Goal: Information Seeking & Learning: Learn about a topic

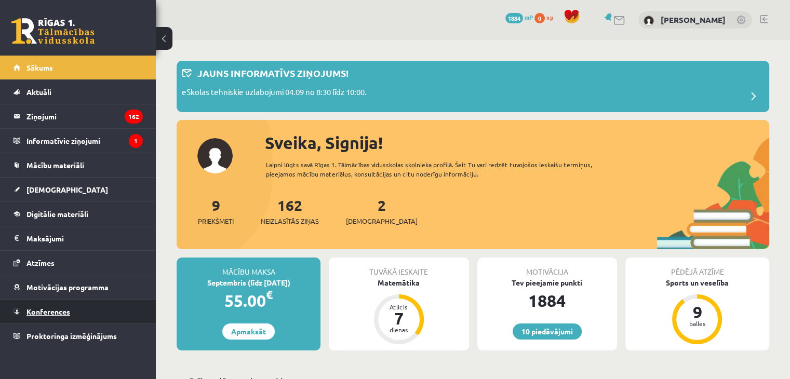
click at [56, 310] on span "Konferences" at bounding box center [49, 311] width 44 height 9
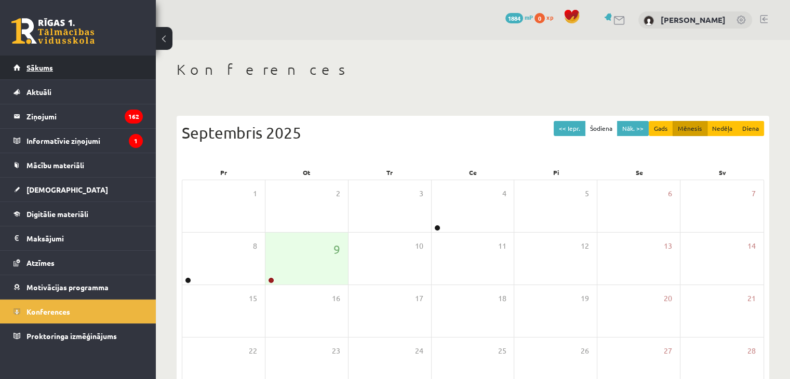
click at [68, 68] on link "Sākums" at bounding box center [78, 68] width 129 height 24
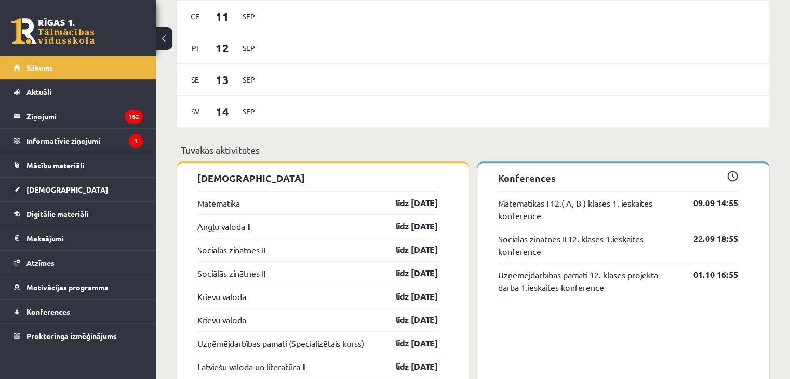
scroll to position [785, 0]
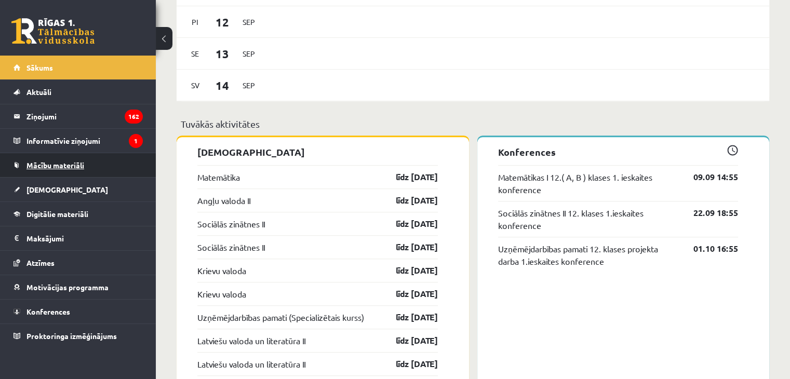
click at [69, 169] on link "Mācību materiāli" at bounding box center [78, 165] width 129 height 24
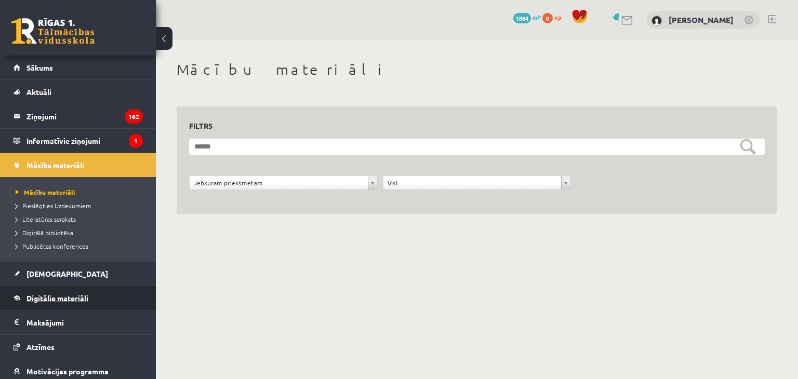
click at [58, 300] on span "Digitālie materiāli" at bounding box center [58, 298] width 62 height 9
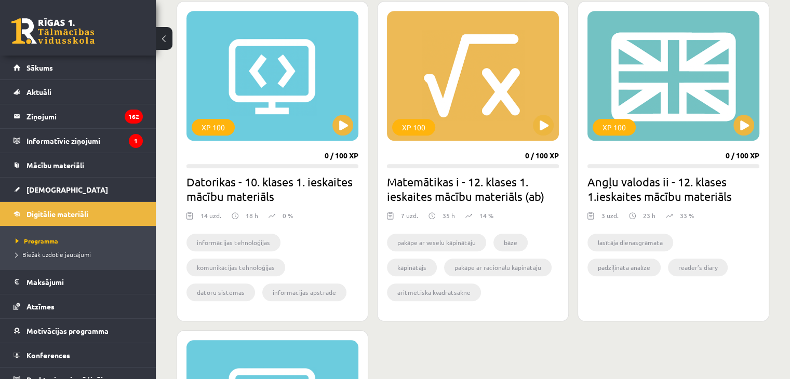
scroll to position [956, 0]
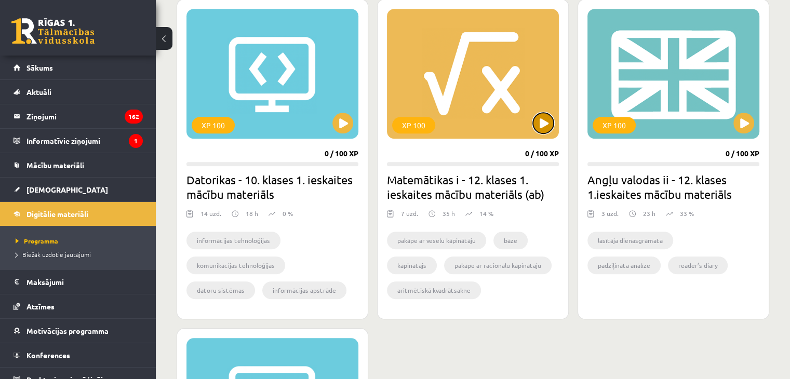
click at [536, 127] on button at bounding box center [543, 123] width 21 height 21
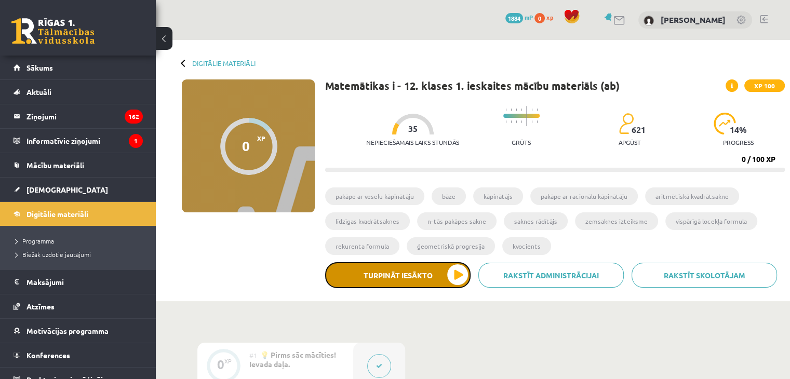
click at [392, 272] on button "Turpināt iesākto" at bounding box center [398, 275] width 146 height 26
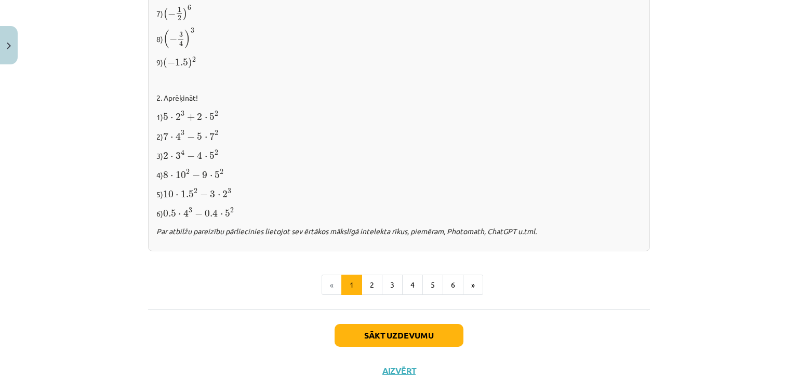
scroll to position [1066, 0]
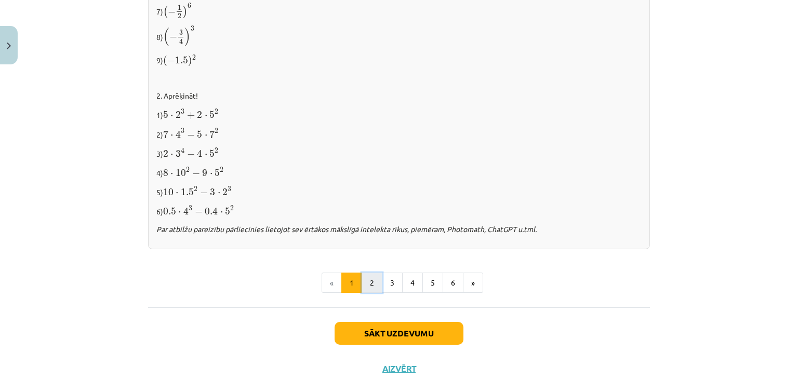
click at [363, 287] on button "2" at bounding box center [372, 283] width 21 height 21
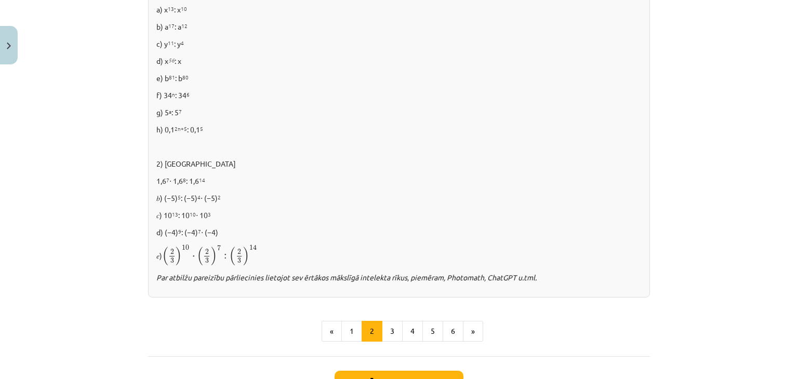
scroll to position [723, 0]
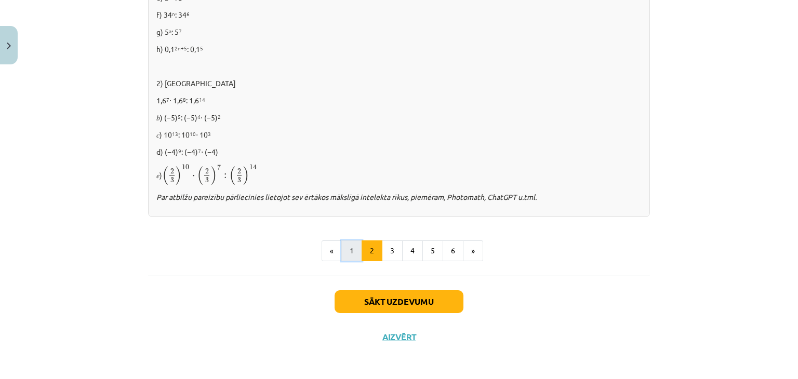
click at [349, 249] on button "1" at bounding box center [351, 251] width 21 height 21
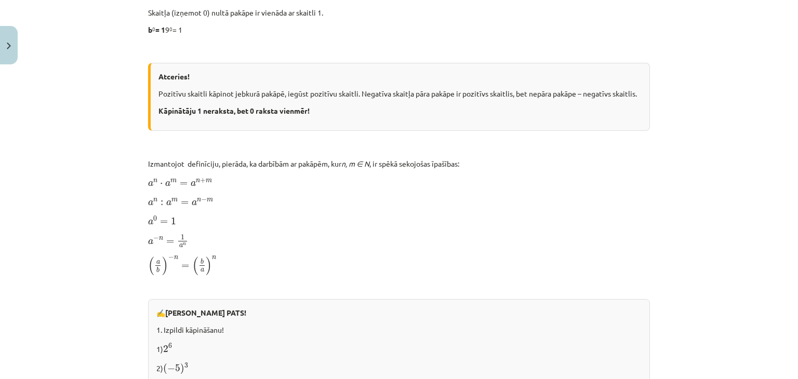
scroll to position [585, 0]
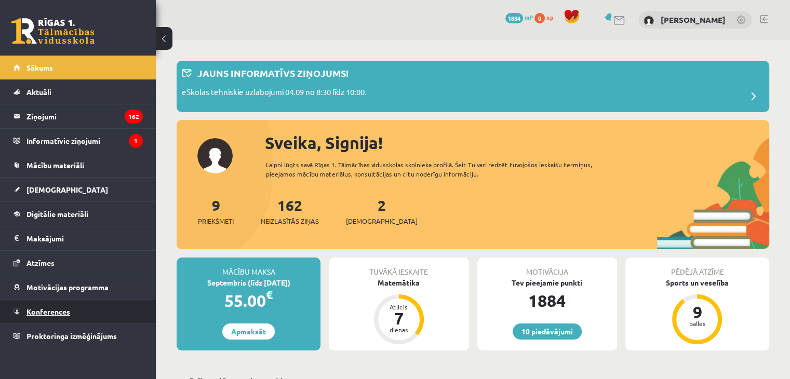
click at [64, 310] on span "Konferences" at bounding box center [49, 311] width 44 height 9
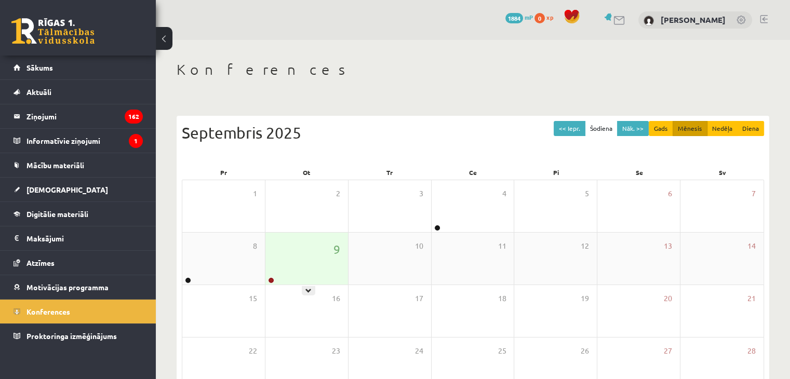
click at [311, 262] on div "9" at bounding box center [307, 259] width 83 height 52
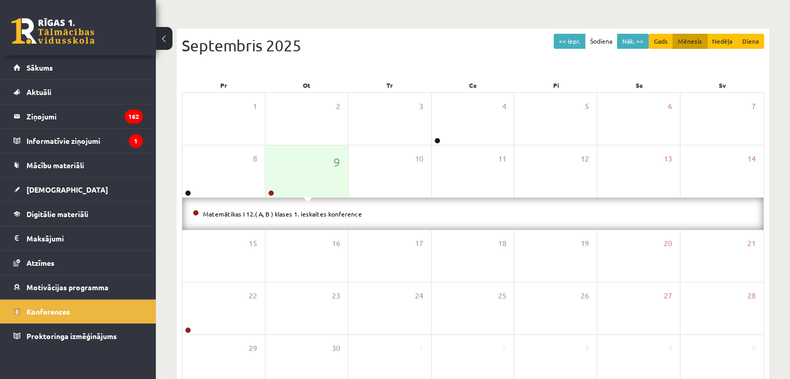
scroll to position [149, 0]
